Goal: Task Accomplishment & Management: Manage account settings

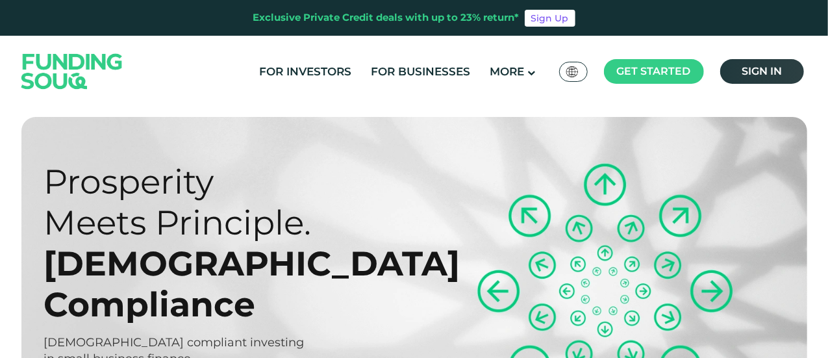
click at [782, 66] on link "Sign in" at bounding box center [763, 71] width 84 height 25
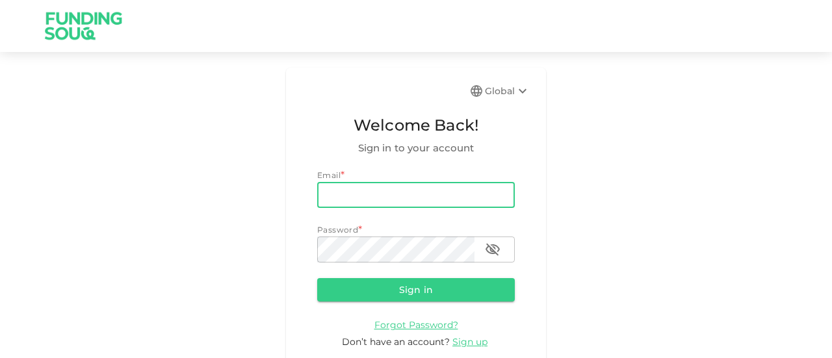
drag, startPoint x: 0, startPoint y: 0, endPoint x: 425, endPoint y: 202, distance: 470.5
click at [425, 202] on input "email" at bounding box center [416, 195] width 198 height 26
type input "[EMAIL_ADDRESS][DOMAIN_NAME]"
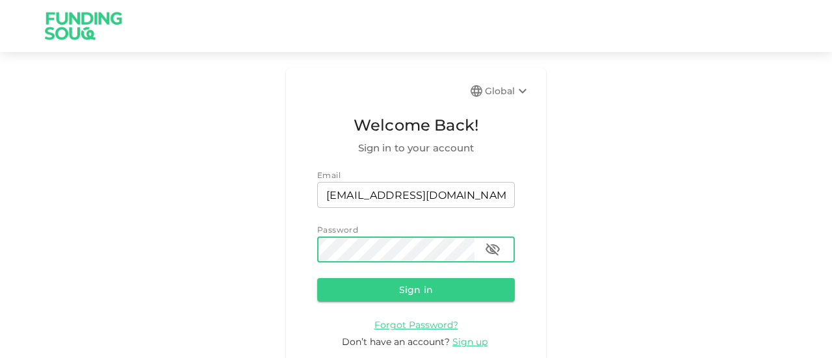
click at [317, 278] on button "Sign in" at bounding box center [416, 289] width 198 height 23
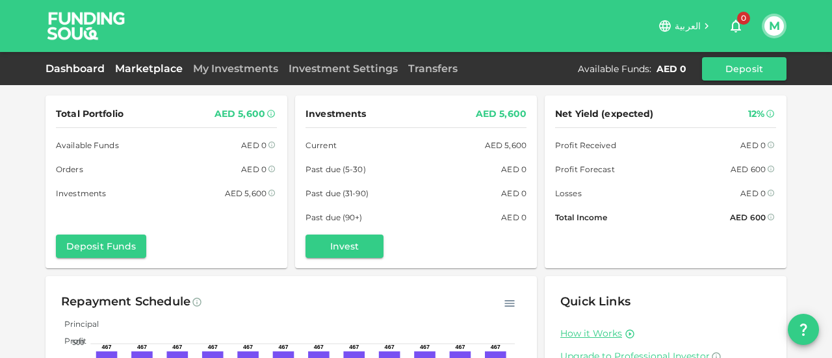
click at [142, 64] on link "Marketplace" at bounding box center [149, 68] width 78 height 12
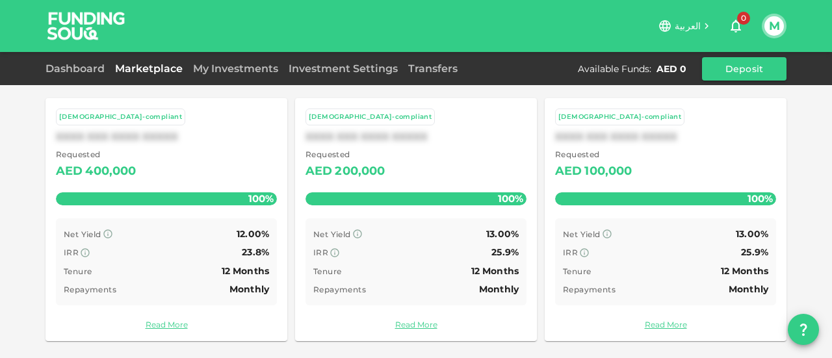
scroll to position [121, 0]
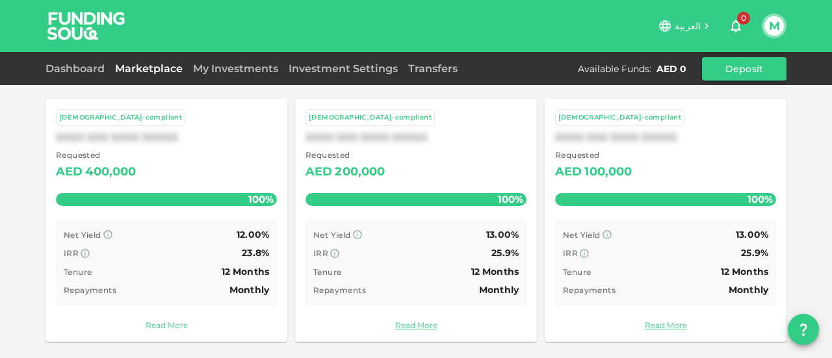
click at [162, 321] on link "Read More" at bounding box center [166, 325] width 221 height 12
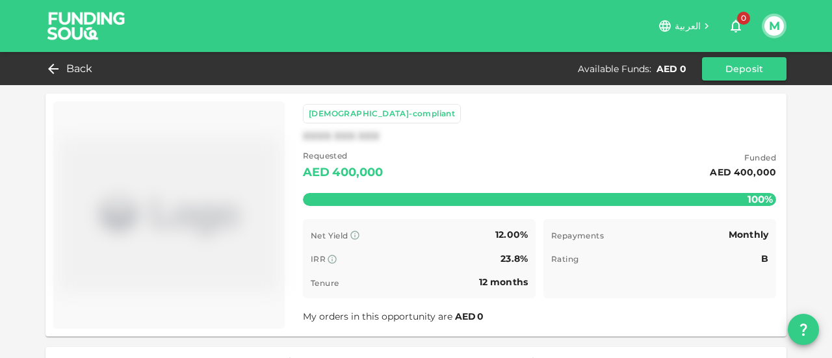
click at [503, 252] on div "23.8%" at bounding box center [513, 259] width 27 height 16
click at [62, 27] on img at bounding box center [86, 25] width 97 height 51
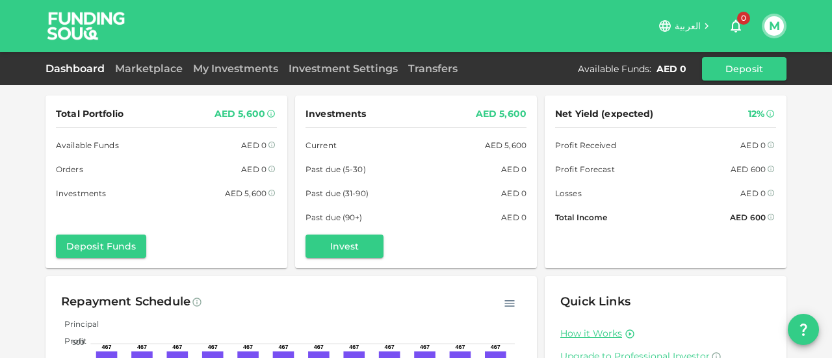
click at [148, 61] on div "Marketplace" at bounding box center [149, 69] width 78 height 16
click at [148, 68] on link "Marketplace" at bounding box center [149, 68] width 78 height 12
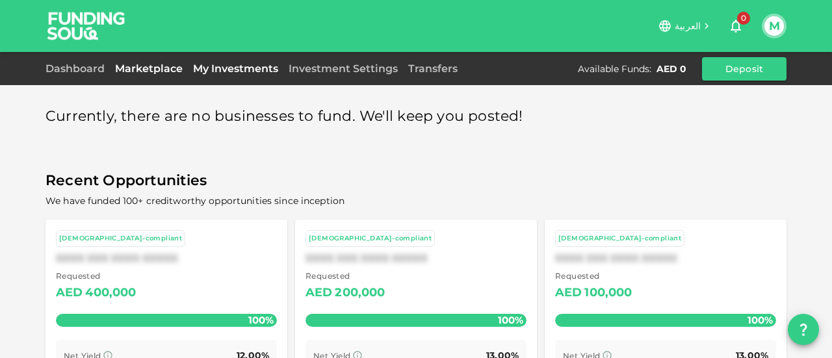
click at [225, 72] on link "My Investments" at bounding box center [236, 68] width 96 height 12
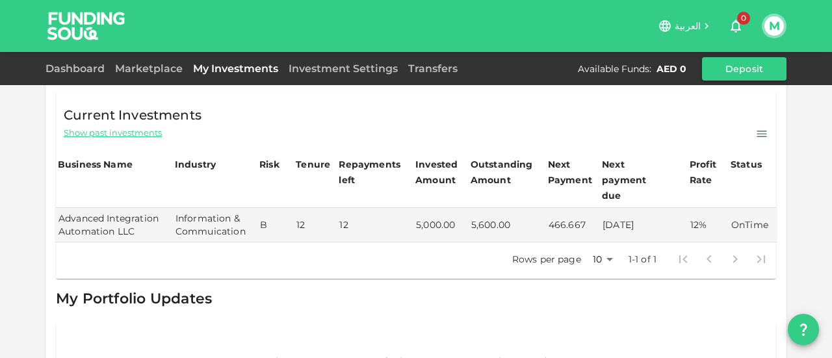
scroll to position [77, 0]
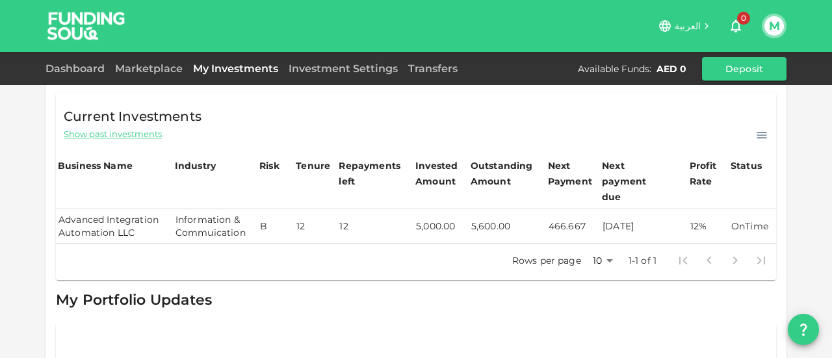
click at [557, 211] on td "466.667" at bounding box center [573, 226] width 54 height 34
click at [483, 212] on td "5,600.00" at bounding box center [506, 226] width 77 height 34
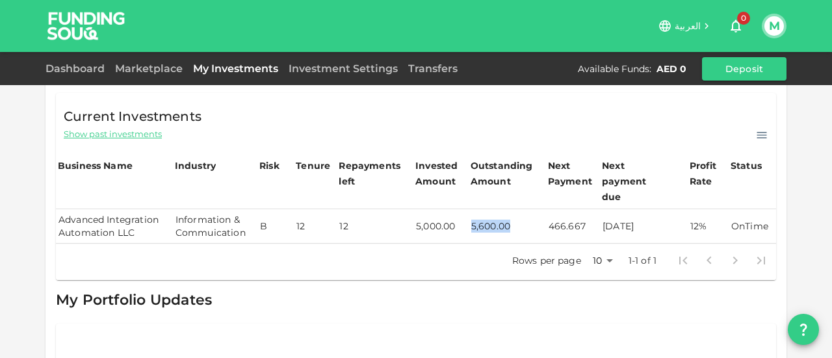
click at [500, 211] on td "5,600.00" at bounding box center [506, 226] width 77 height 34
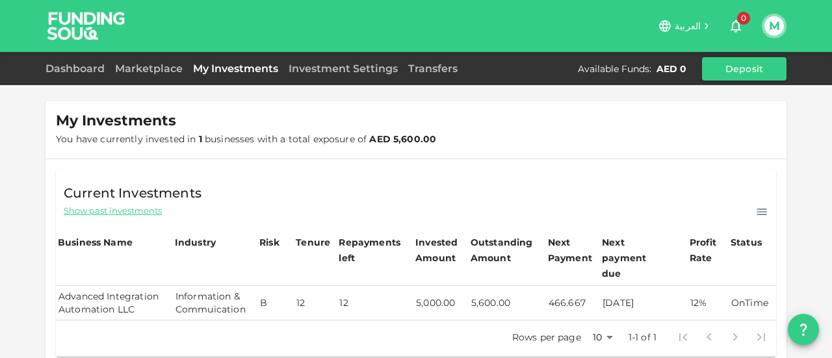
click at [516, 226] on div "Current Investments Show past investments Business Name Industry Risk Tenure Re…" at bounding box center [416, 263] width 720 height 187
click at [739, 286] on td "OnTime" at bounding box center [751, 303] width 47 height 34
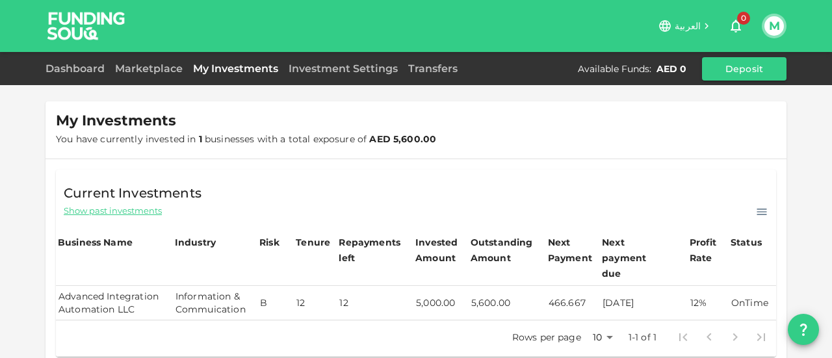
click at [739, 286] on td "OnTime" at bounding box center [751, 303] width 47 height 34
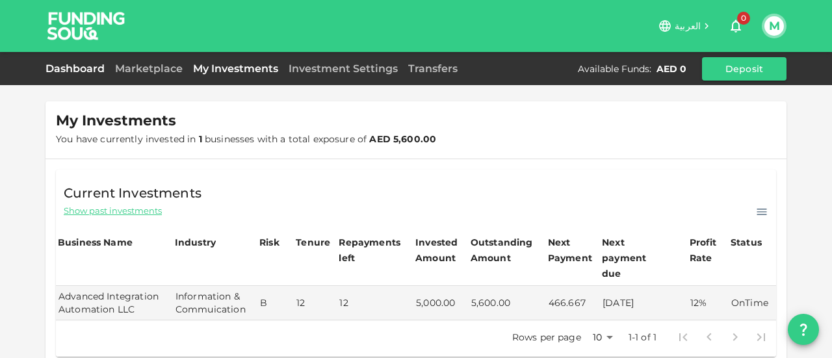
click at [73, 69] on link "Dashboard" at bounding box center [77, 68] width 64 height 12
